Goal: Browse casually: Explore the website without a specific task or goal

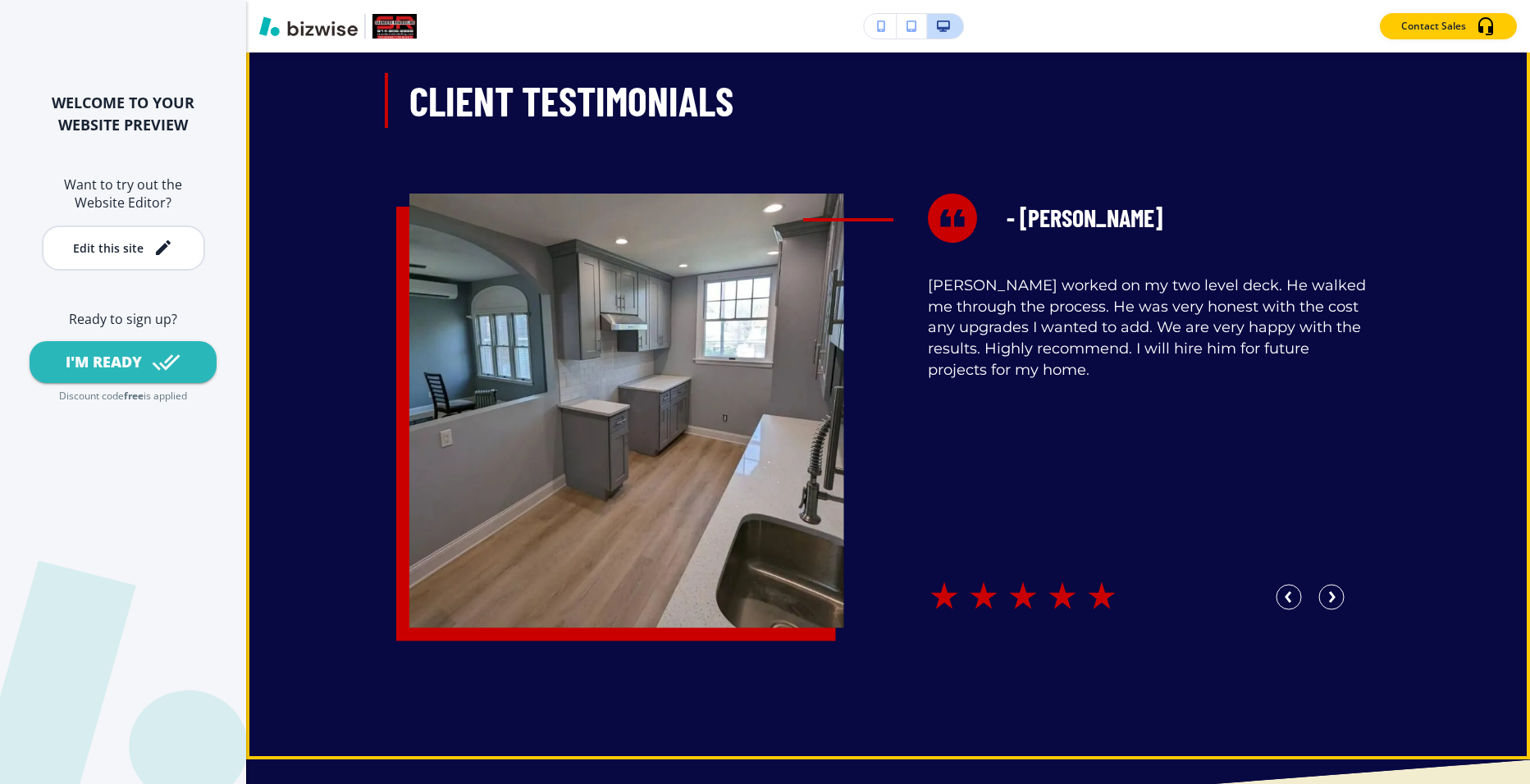
scroll to position [3446, 0]
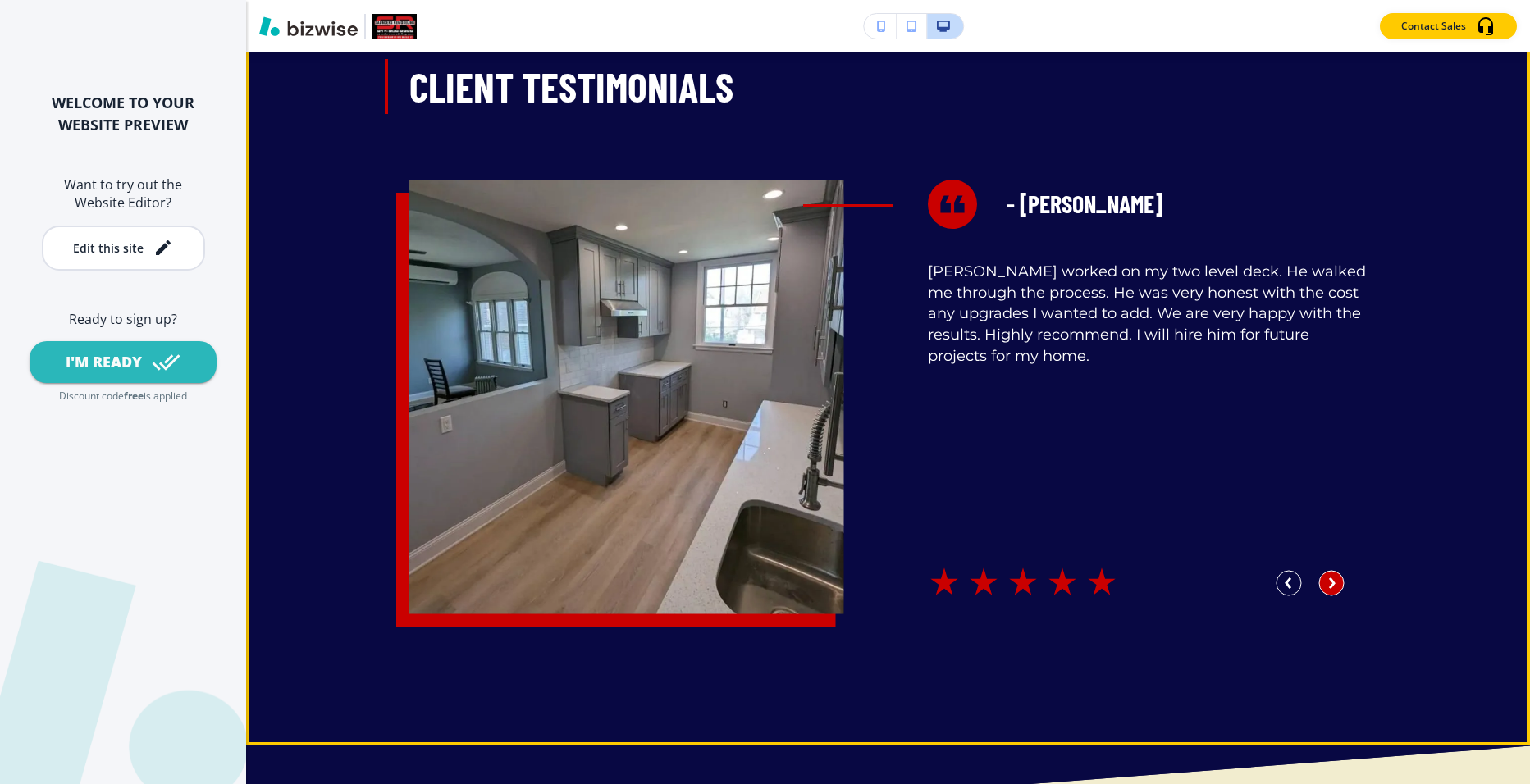
click at [1319, 578] on circle "button" at bounding box center [1332, 583] width 25 height 25
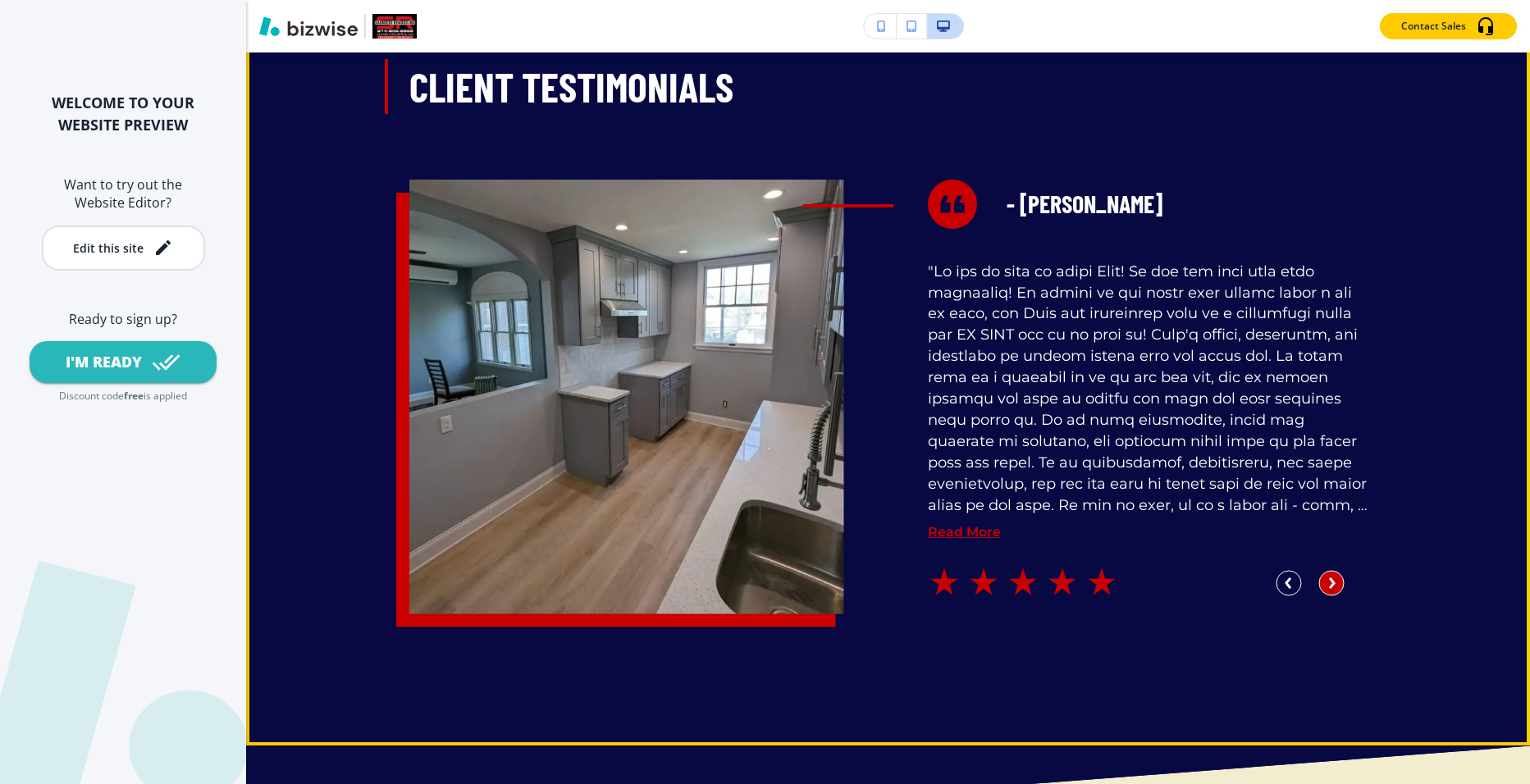
click at [1319, 578] on circle "button" at bounding box center [1332, 583] width 25 height 25
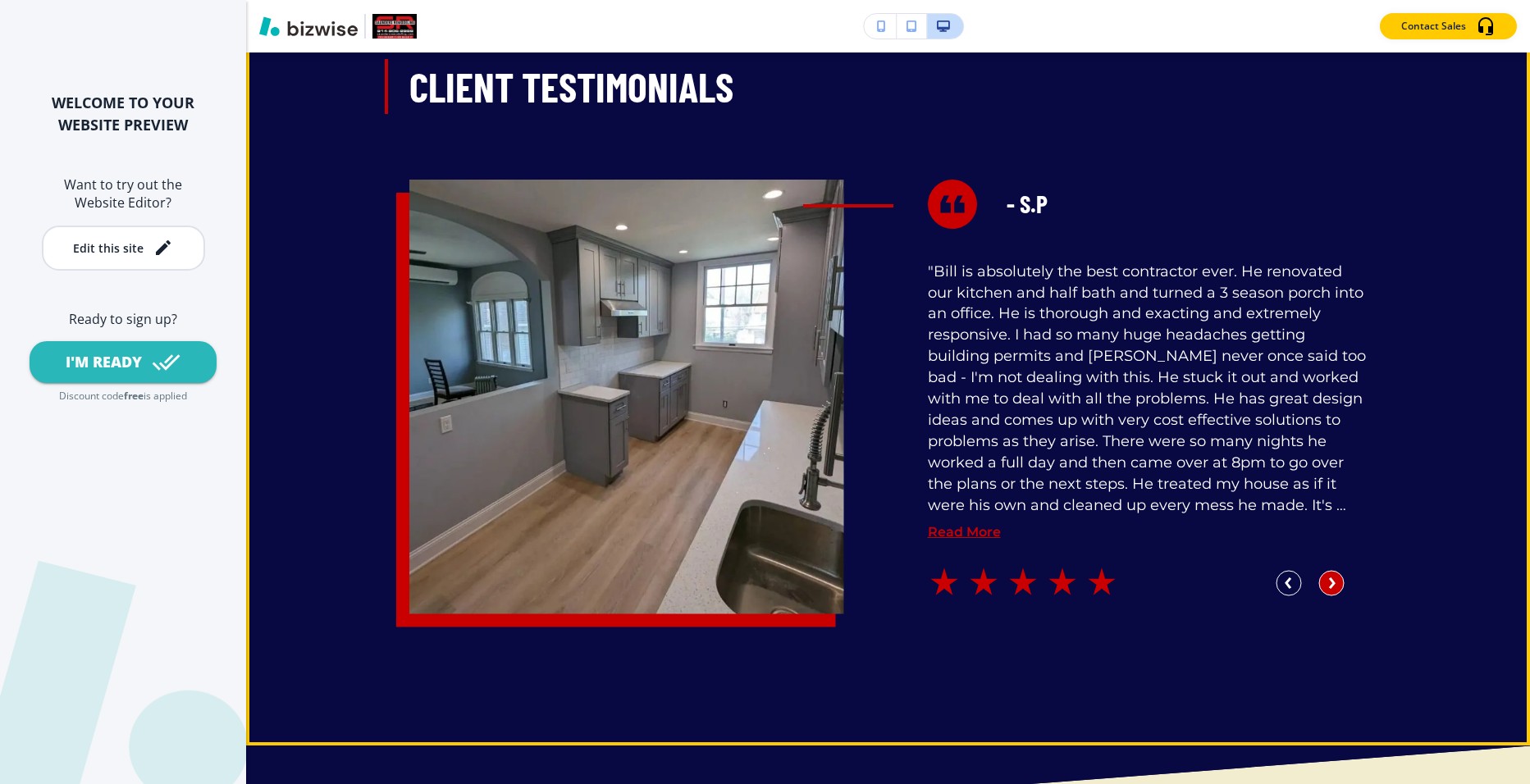
click at [1319, 578] on circle "button" at bounding box center [1332, 583] width 25 height 25
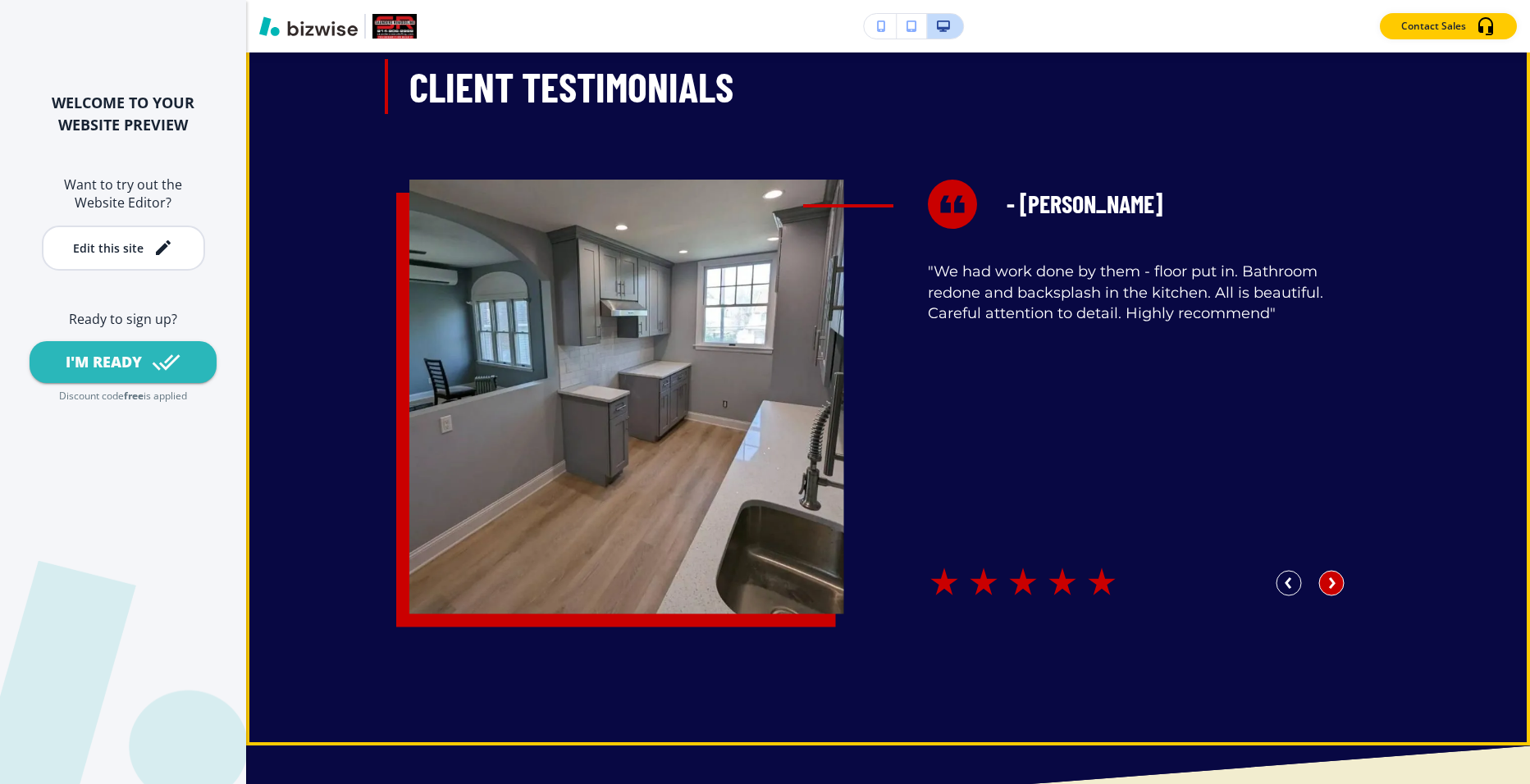
click at [1319, 578] on circle "button" at bounding box center [1332, 583] width 25 height 25
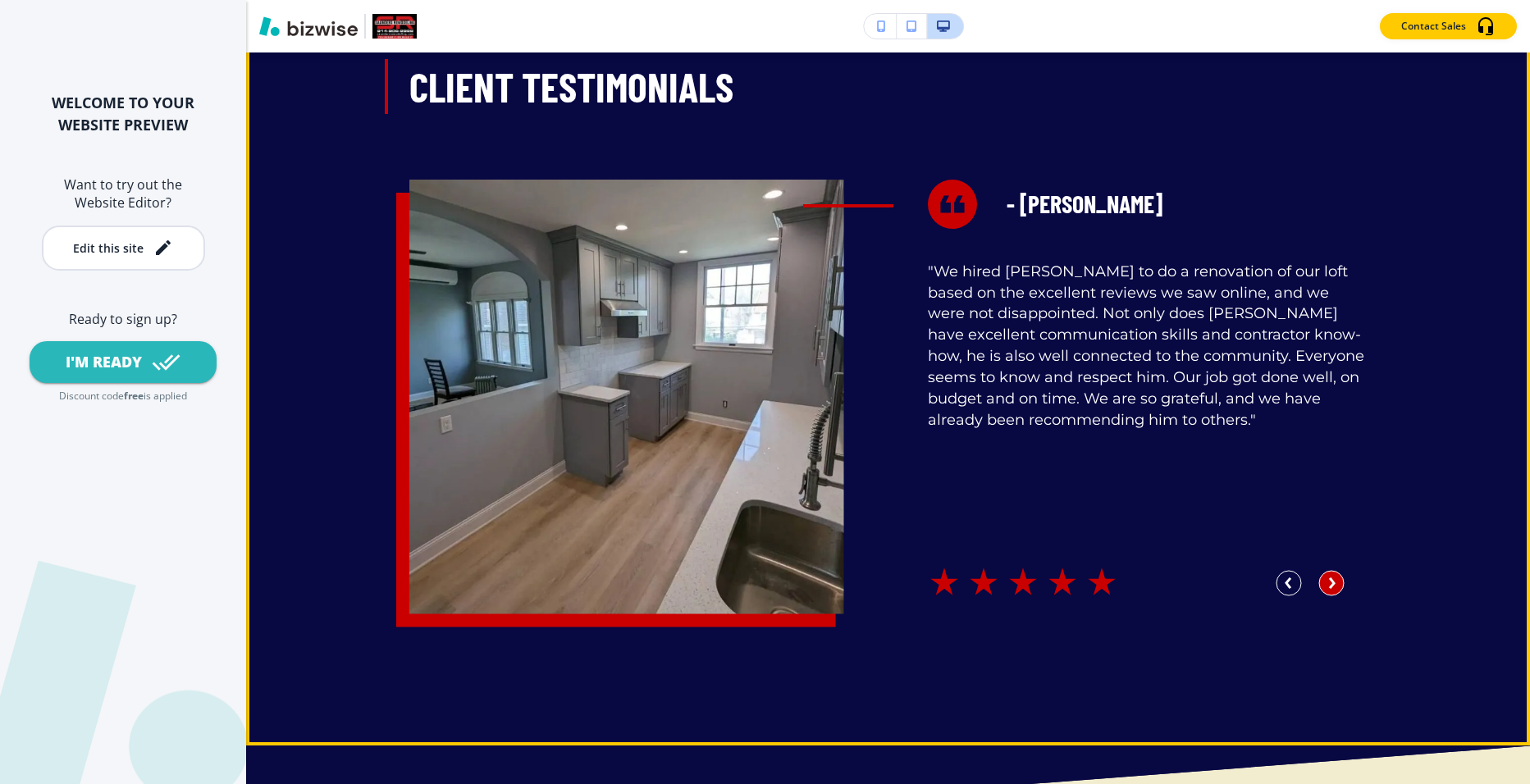
click at [1319, 578] on circle "button" at bounding box center [1332, 583] width 25 height 25
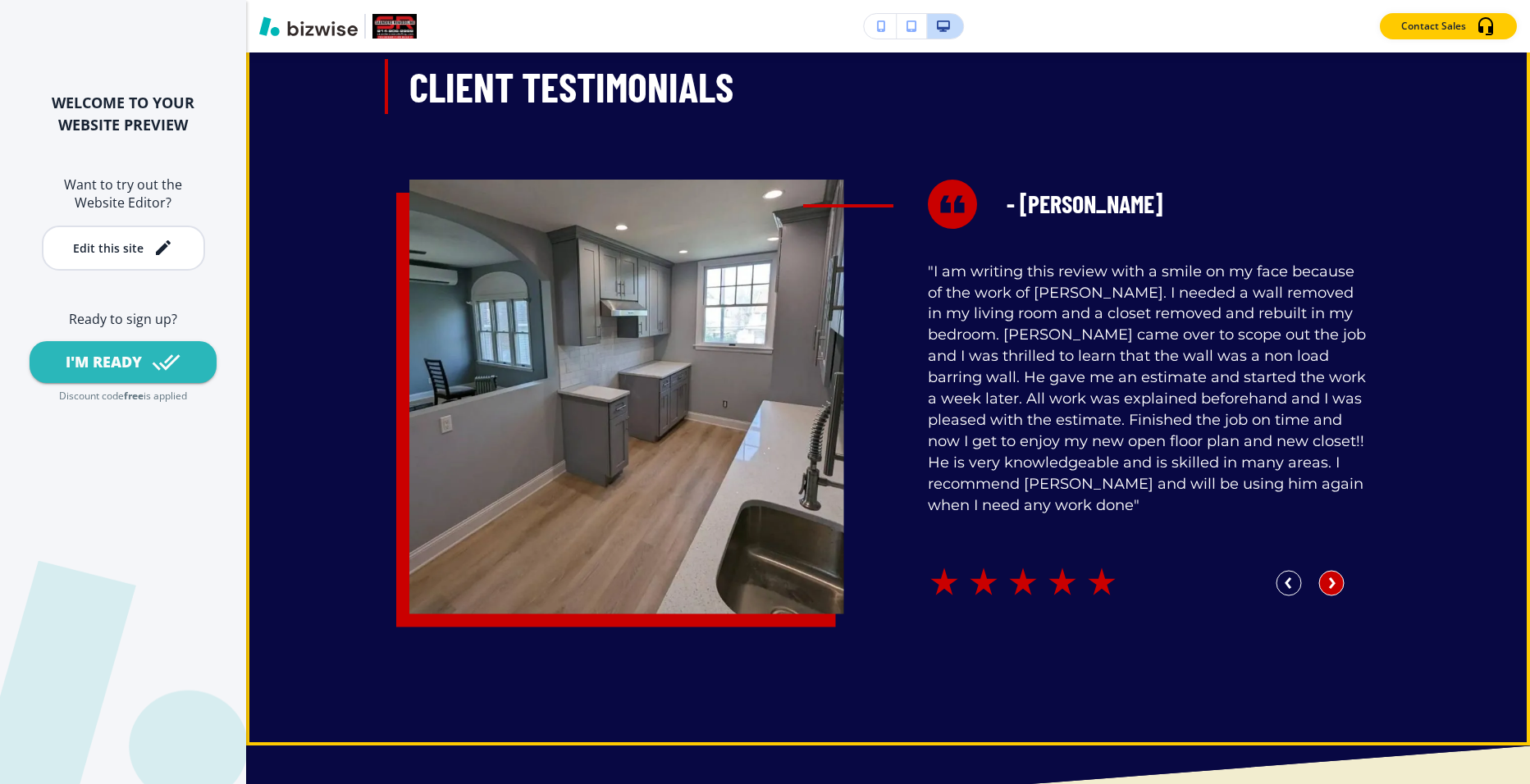
click at [1319, 578] on circle "button" at bounding box center [1332, 583] width 25 height 25
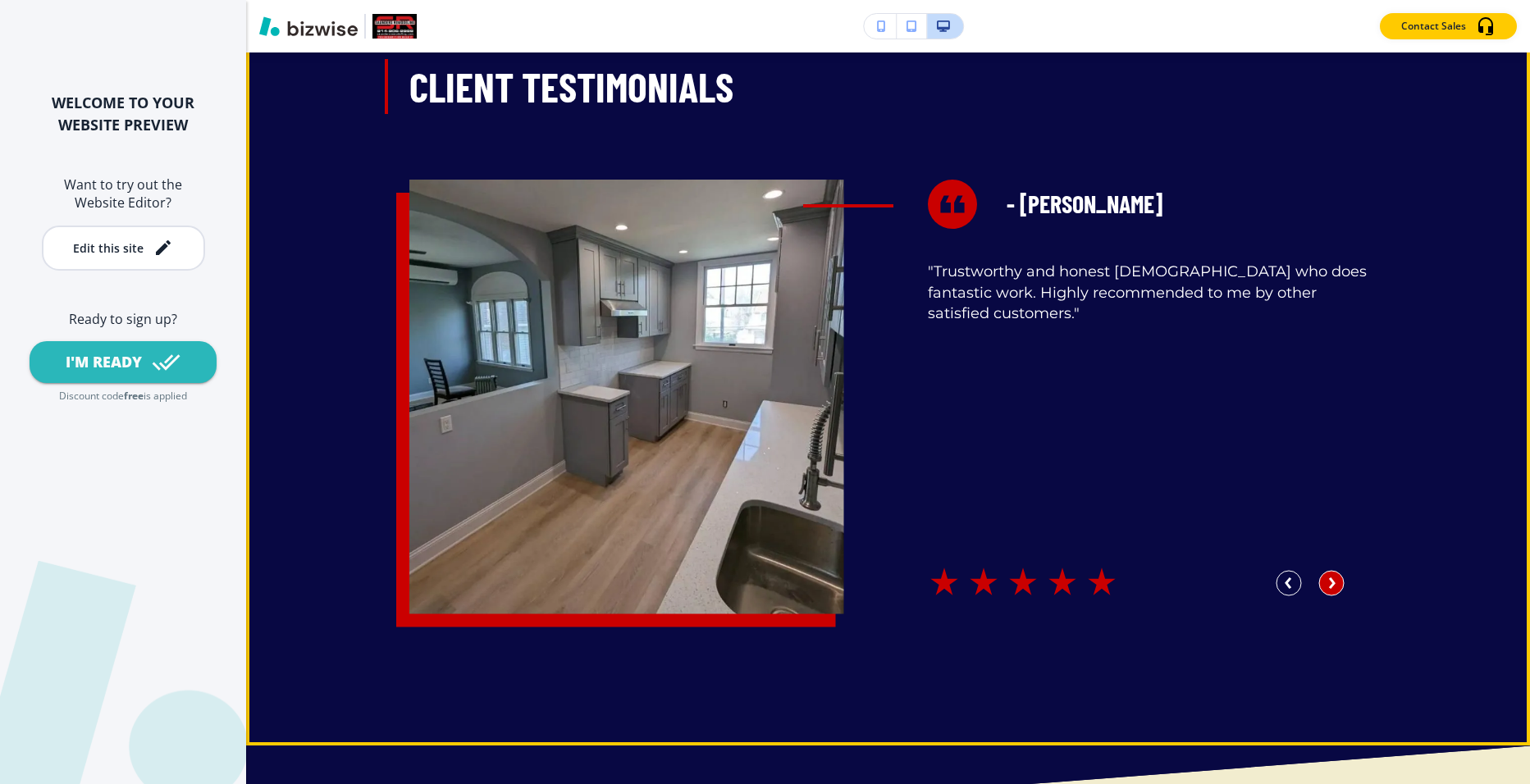
click at [1319, 578] on circle "button" at bounding box center [1332, 583] width 25 height 25
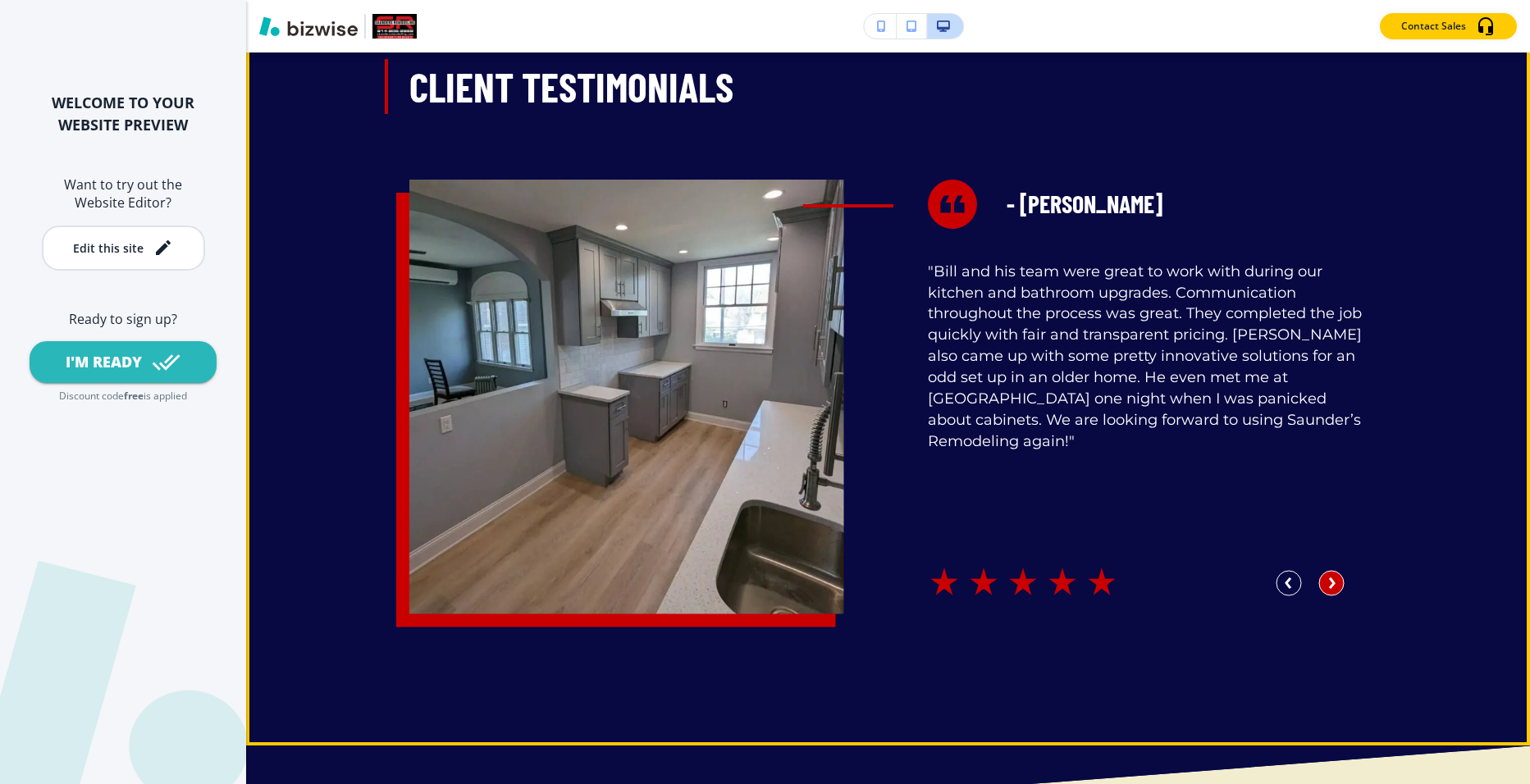
click at [1319, 578] on circle "button" at bounding box center [1332, 583] width 25 height 25
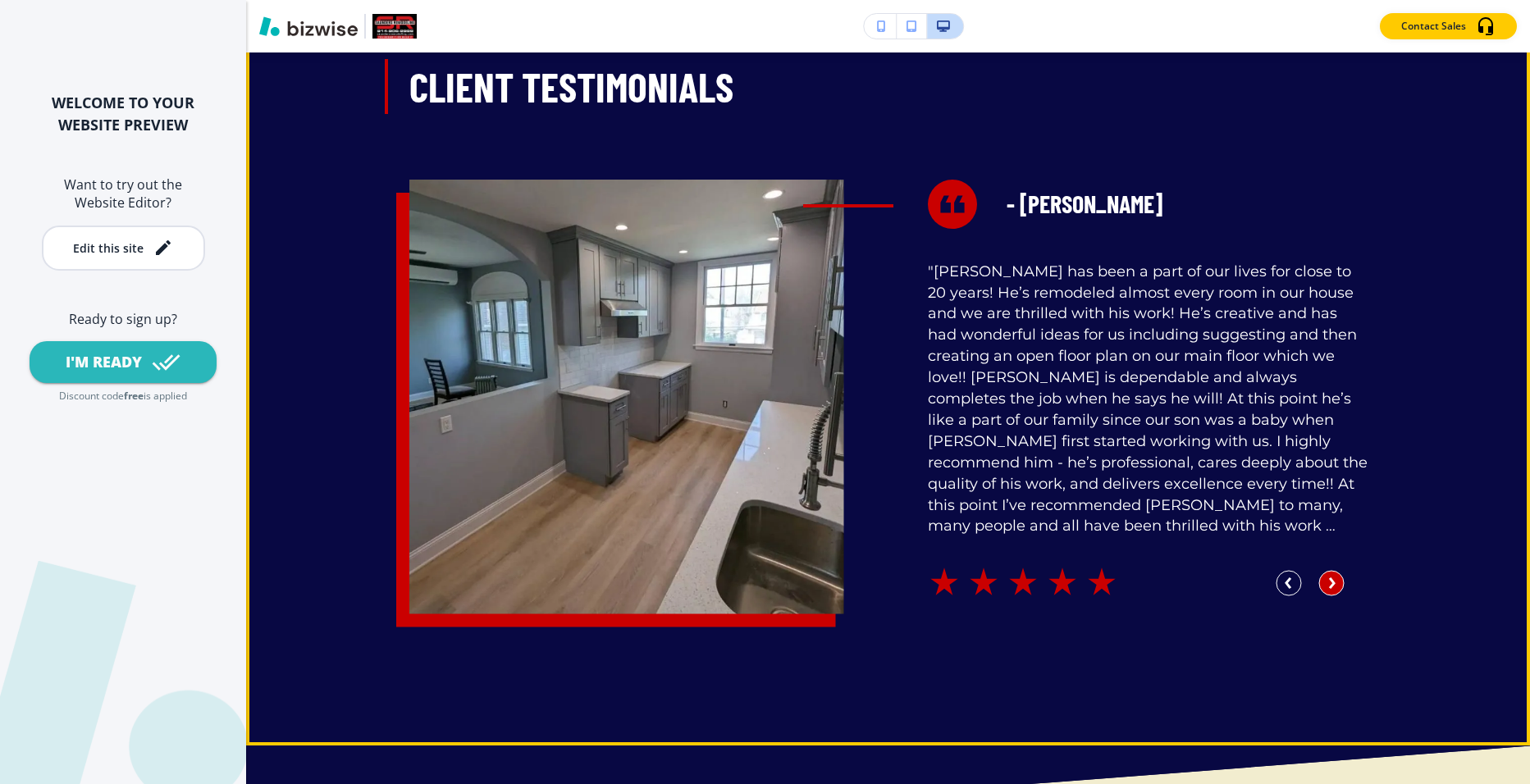
click at [1319, 578] on circle "button" at bounding box center [1332, 583] width 25 height 25
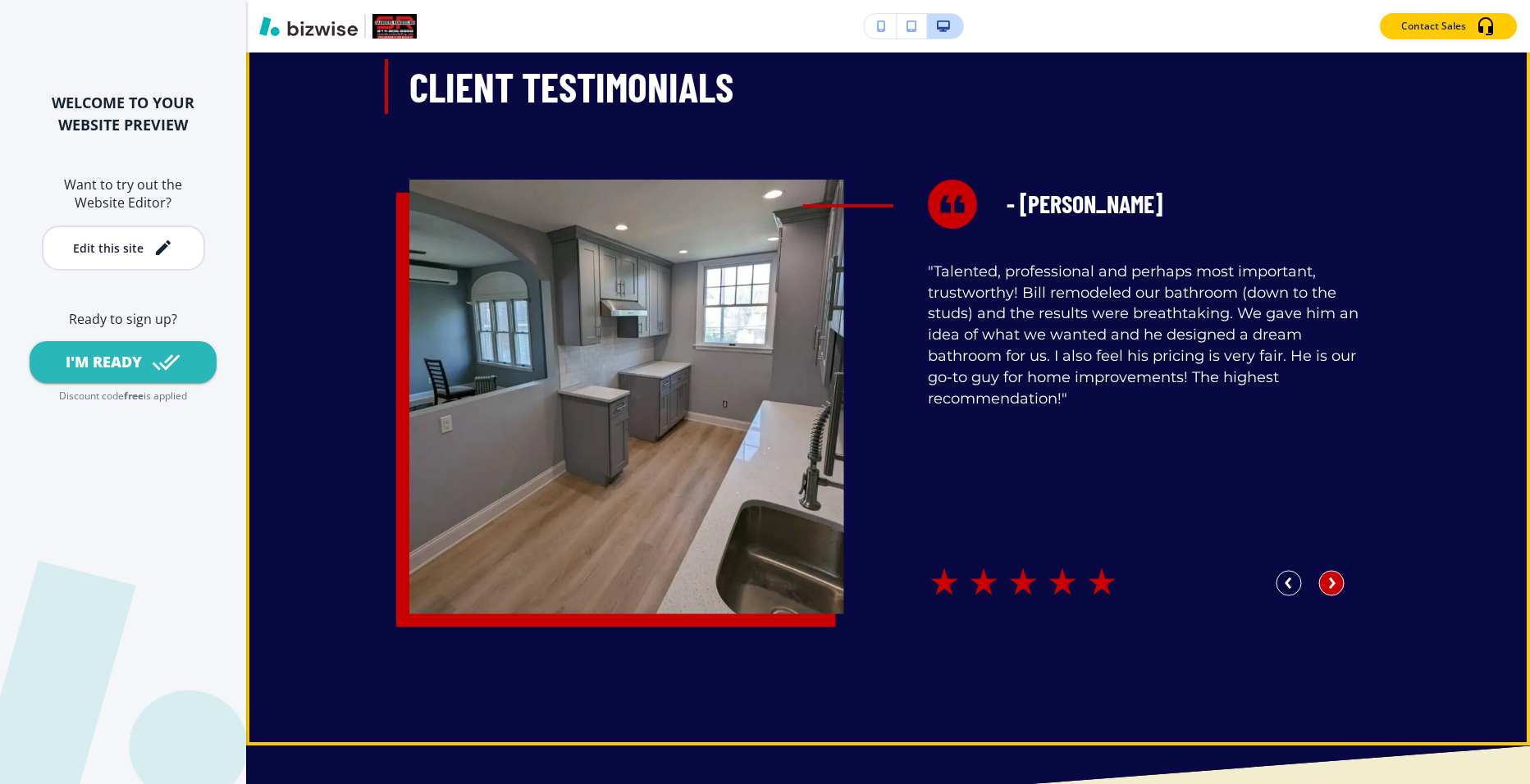
click at [1319, 578] on circle "button" at bounding box center [1332, 583] width 25 height 25
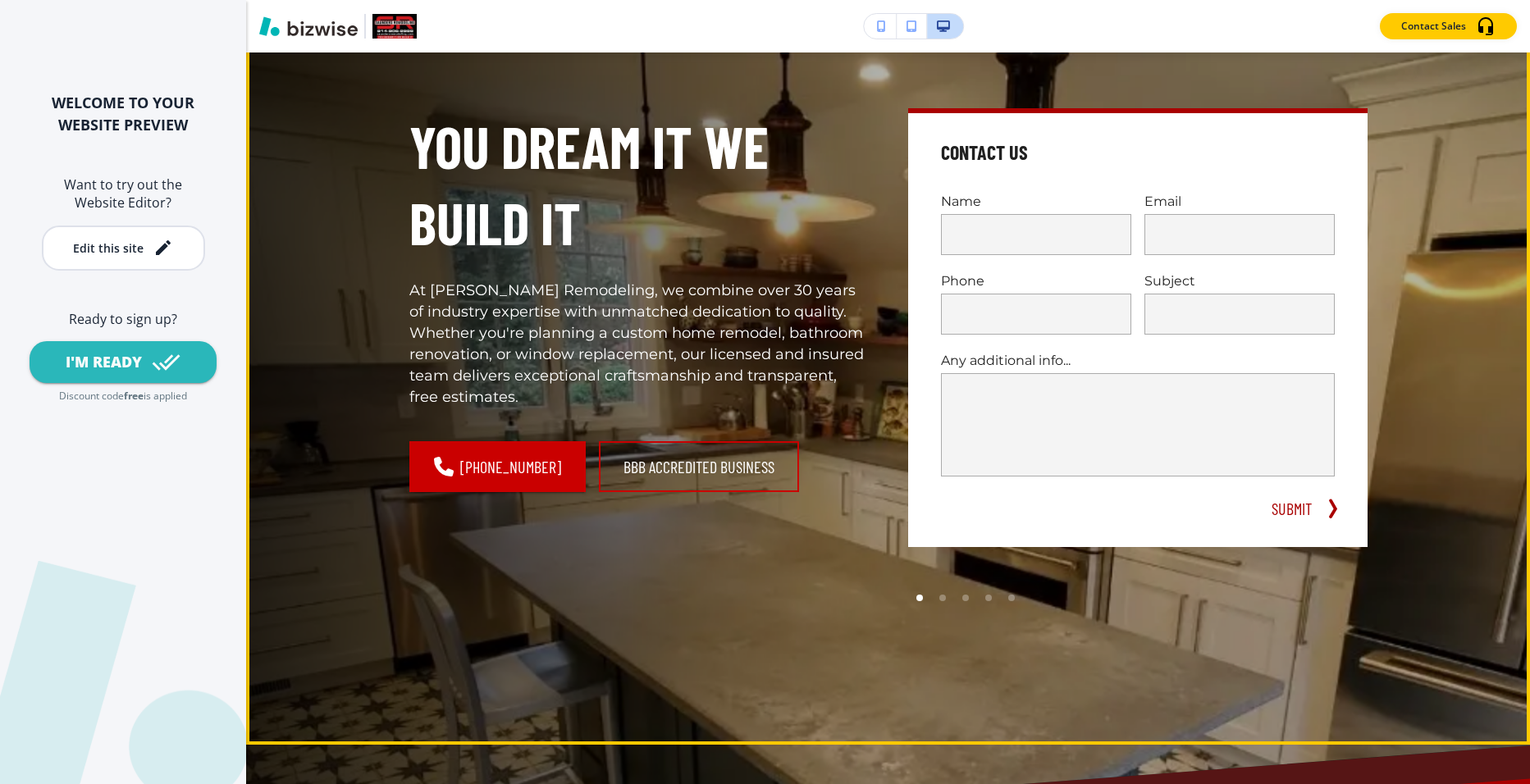
scroll to position [0, 0]
